Goal: Transaction & Acquisition: Download file/media

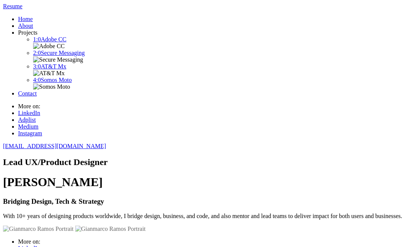
click at [184, 213] on p "With 10+ years of designing products worldwide, I bridge design, business, and …" at bounding box center [209, 216] width 412 height 7
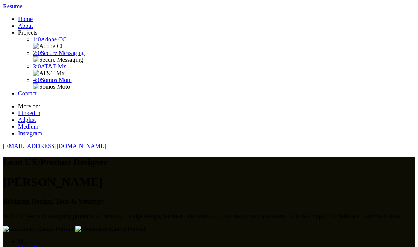
click at [185, 213] on p "With 10+ years of designing products worldwide, I bridge design, business, and …" at bounding box center [209, 216] width 412 height 7
click at [183, 213] on p "With 10+ years of designing products worldwide, I bridge design, business, and …" at bounding box center [209, 216] width 412 height 7
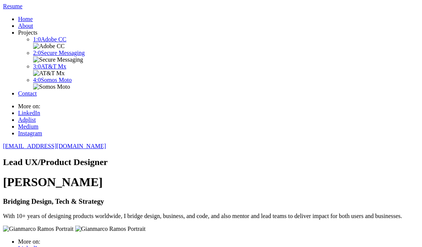
click at [127, 198] on h3 "Bridging Design, Tech & Strategy" at bounding box center [211, 202] width 416 height 8
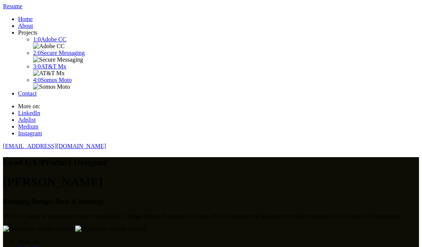
click at [138, 198] on h3 "Bridging Design, Tech & Strategy" at bounding box center [211, 202] width 416 height 8
click at [140, 198] on h3 "Bridging Design, Tech & Strategy" at bounding box center [211, 202] width 416 height 8
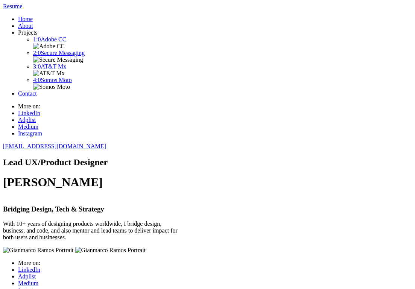
click at [186, 175] on h1 "[PERSON_NAME]" at bounding box center [207, 182] width 409 height 14
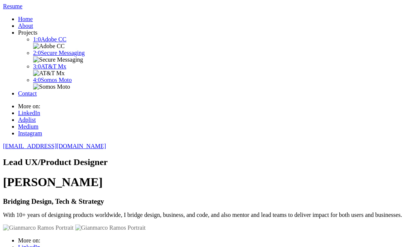
click at [267, 175] on h1 "[PERSON_NAME]" at bounding box center [203, 182] width 401 height 14
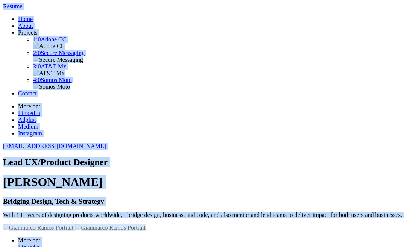
drag, startPoint x: 283, startPoint y: 14, endPoint x: 556, endPoint y: 23, distance: 273.3
click at [407, 23] on html "Resume Home About Projects 1:0 Adobe CC 2:0 Secure Messaging 3:0 AT&T Mx 4:0 So…" at bounding box center [203, 123] width 407 height 247
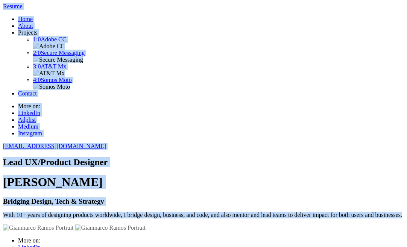
drag, startPoint x: 160, startPoint y: 15, endPoint x: 167, endPoint y: 25, distance: 12.6
click at [167, 25] on body "Resume Home About Projects 1:0 Adobe CC 2:0 Secure Messaging 3:0 AT&T Mx 4:0 So…" at bounding box center [203, 126] width 401 height 247
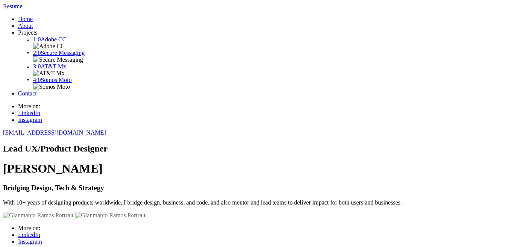
click at [154, 162] on div "Lead UX/Product Designer Gianmarco Ramos Bridging Design, Tech & Strategy With …" at bounding box center [254, 175] width 503 height 62
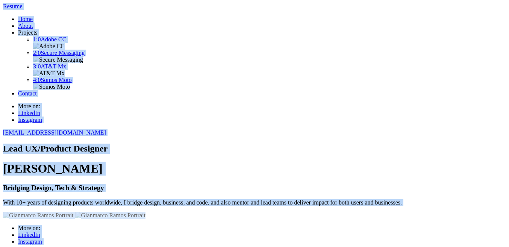
drag, startPoint x: 351, startPoint y: 3, endPoint x: 501, endPoint y: -13, distance: 150.2
click at [501, 0] on html "Resume Home About Projects 1:0 Adobe CC 2:0 Secure Messaging 3:0 AT&T Mx 4:0 So…" at bounding box center [254, 123] width 509 height 247
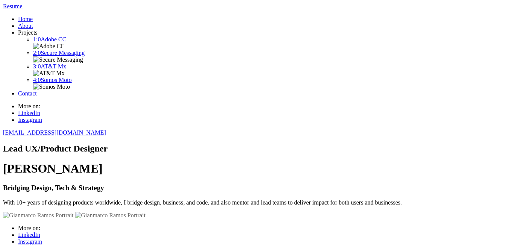
click at [295, 10] on header "Resume Home About Projects 1:0 Adobe CC 2:0 Secure Messaging 3:0 AT&T Mx 4:0 So…" at bounding box center [254, 69] width 503 height 133
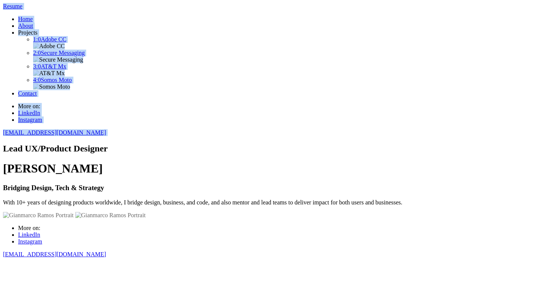
drag, startPoint x: 52, startPoint y: 2, endPoint x: -30, endPoint y: -53, distance: 98.8
click at [0, 0] on html "Resume Home About Projects 1:0 Adobe CC 2:0 Secure Messaging 3:0 AT&T Mx 4:0 So…" at bounding box center [277, 147] width 554 height 295
